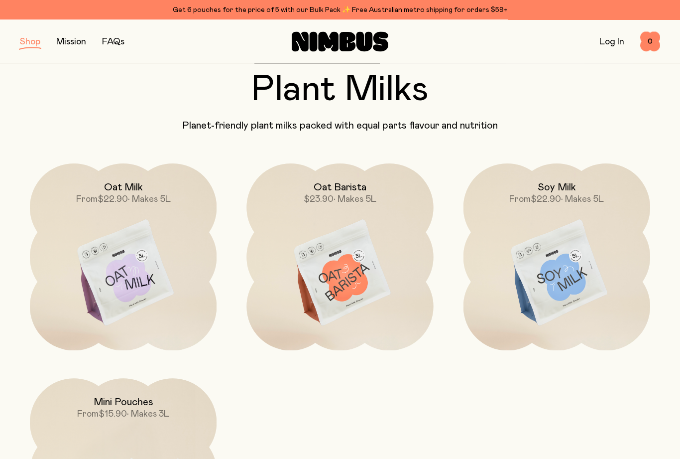
scroll to position [47, 0]
click at [552, 284] on img at bounding box center [557, 274] width 187 height 220
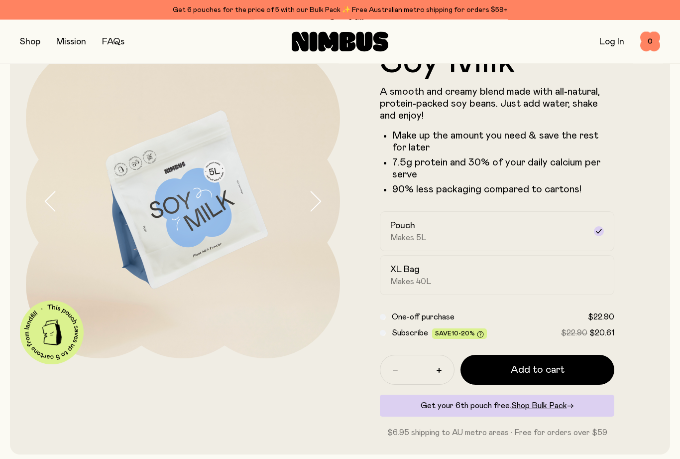
scroll to position [48, 0]
click at [460, 275] on div "XL Bag Makes 40L" at bounding box center [489, 275] width 196 height 23
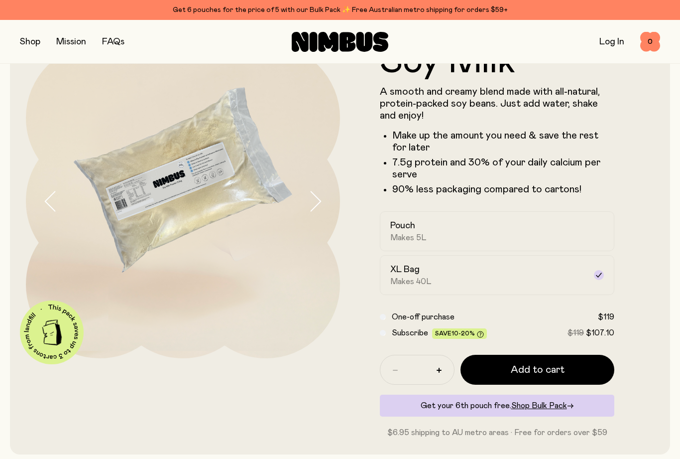
click at [459, 231] on div "Pouch Makes 5L" at bounding box center [489, 231] width 196 height 23
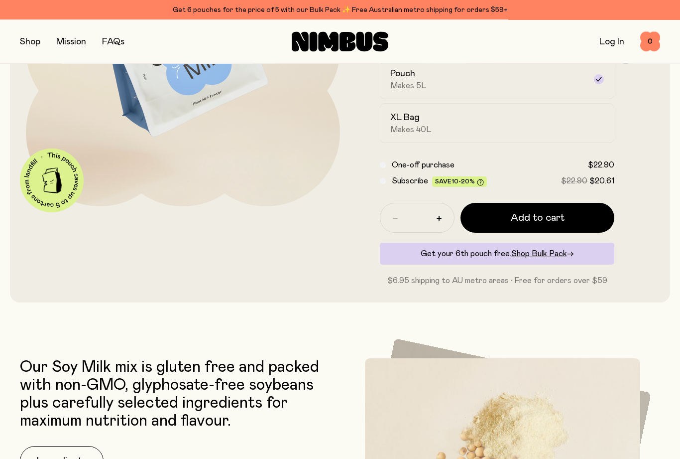
scroll to position [200, 0]
click at [539, 256] on span "Shop Bulk Pack" at bounding box center [540, 254] width 56 height 8
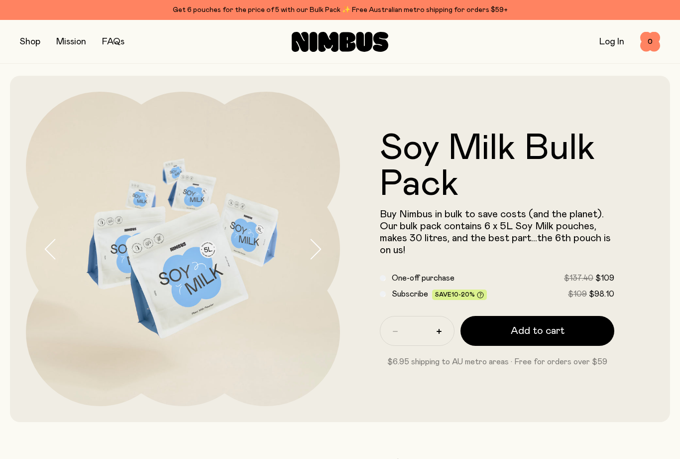
click at [39, 39] on button "button" at bounding box center [30, 42] width 20 height 14
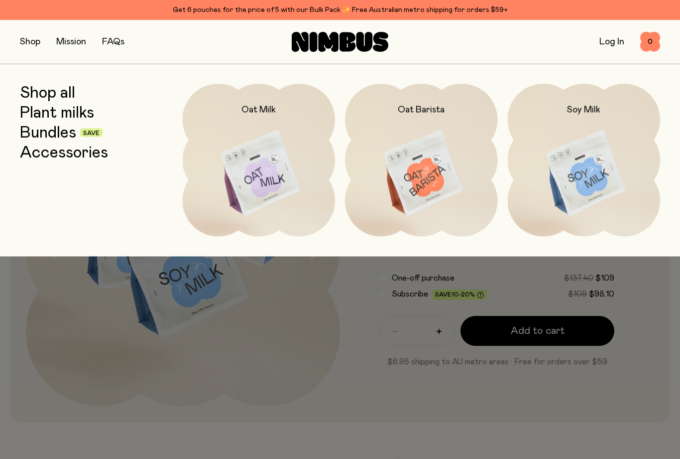
click at [70, 127] on link "Bundles" at bounding box center [48, 133] width 56 height 18
